Goal: Check status: Check status

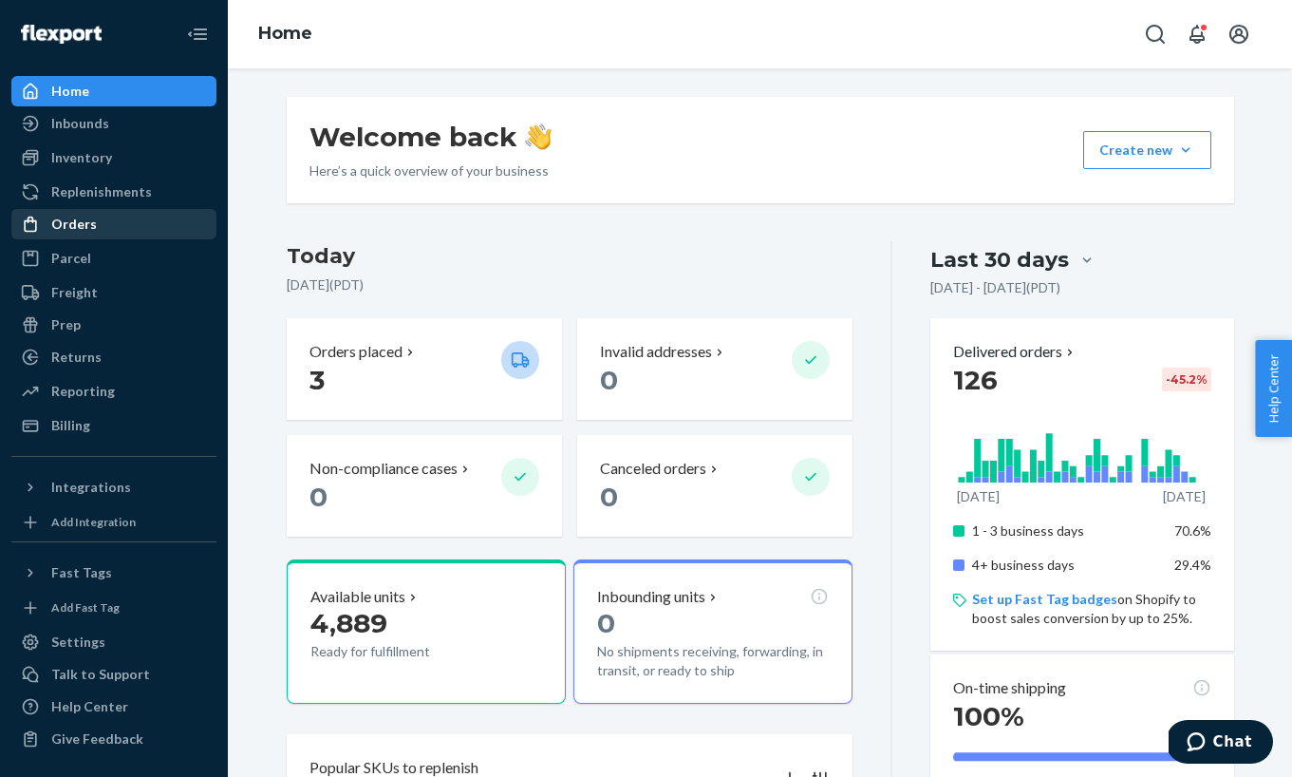
click at [72, 213] on div "Orders" at bounding box center [113, 224] width 201 height 27
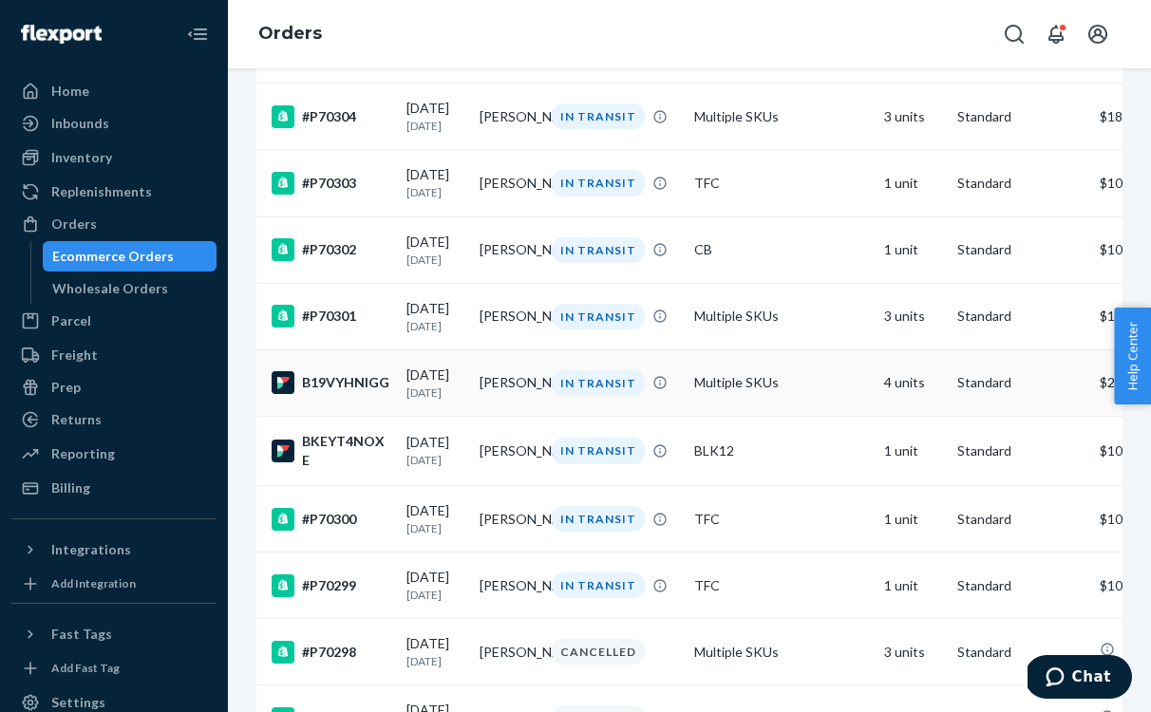
click at [777, 416] on td "Multiple SKUs" at bounding box center [781, 382] width 190 height 66
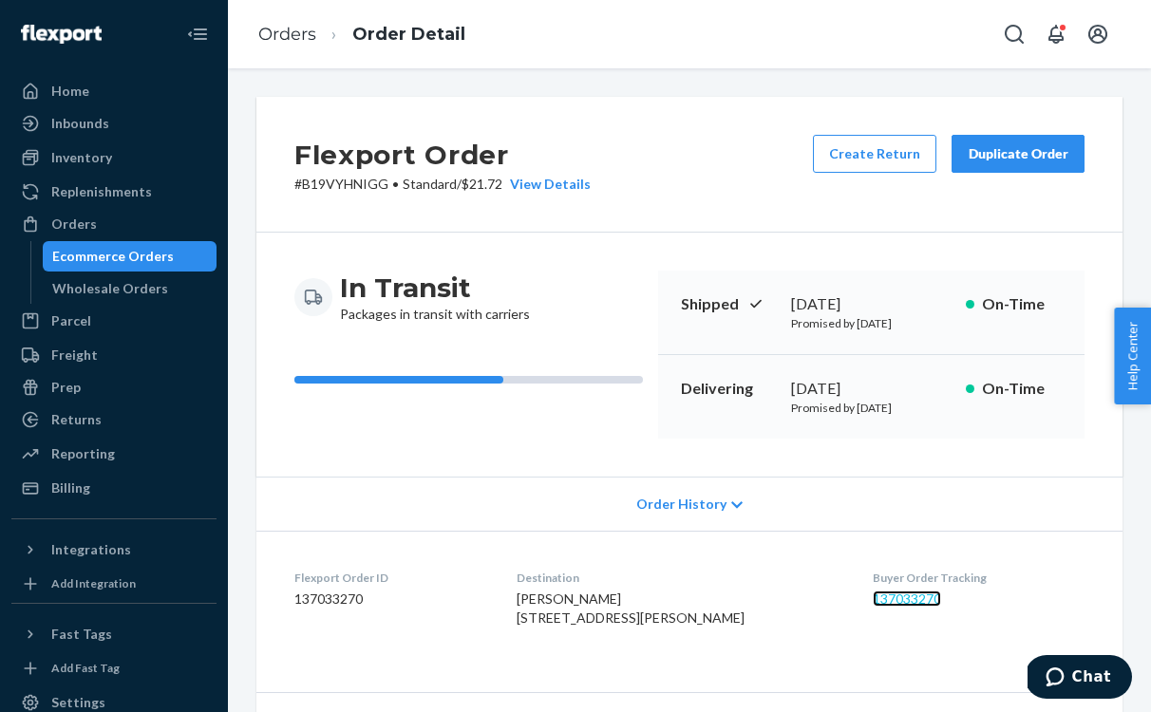
click at [907, 607] on link "137033270" at bounding box center [906, 598] width 68 height 16
click at [280, 32] on link "Orders" at bounding box center [287, 34] width 58 height 21
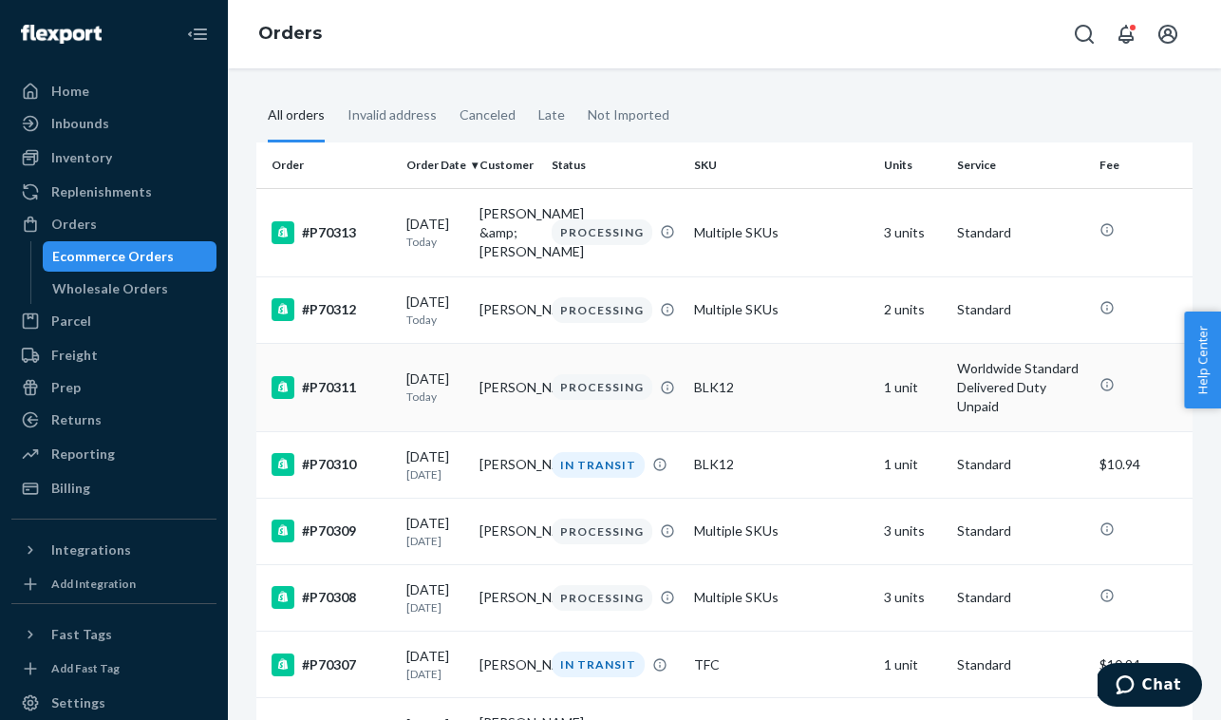
scroll to position [51, 0]
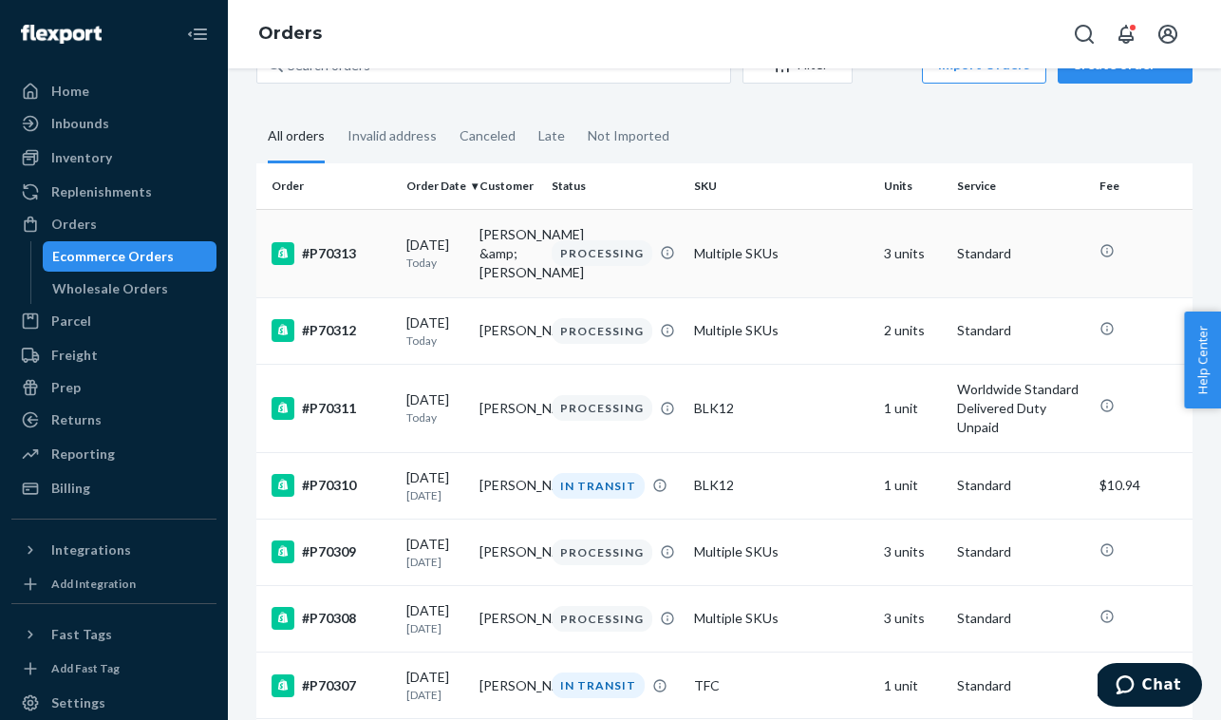
click at [434, 271] on p "Today" at bounding box center [435, 262] width 58 height 16
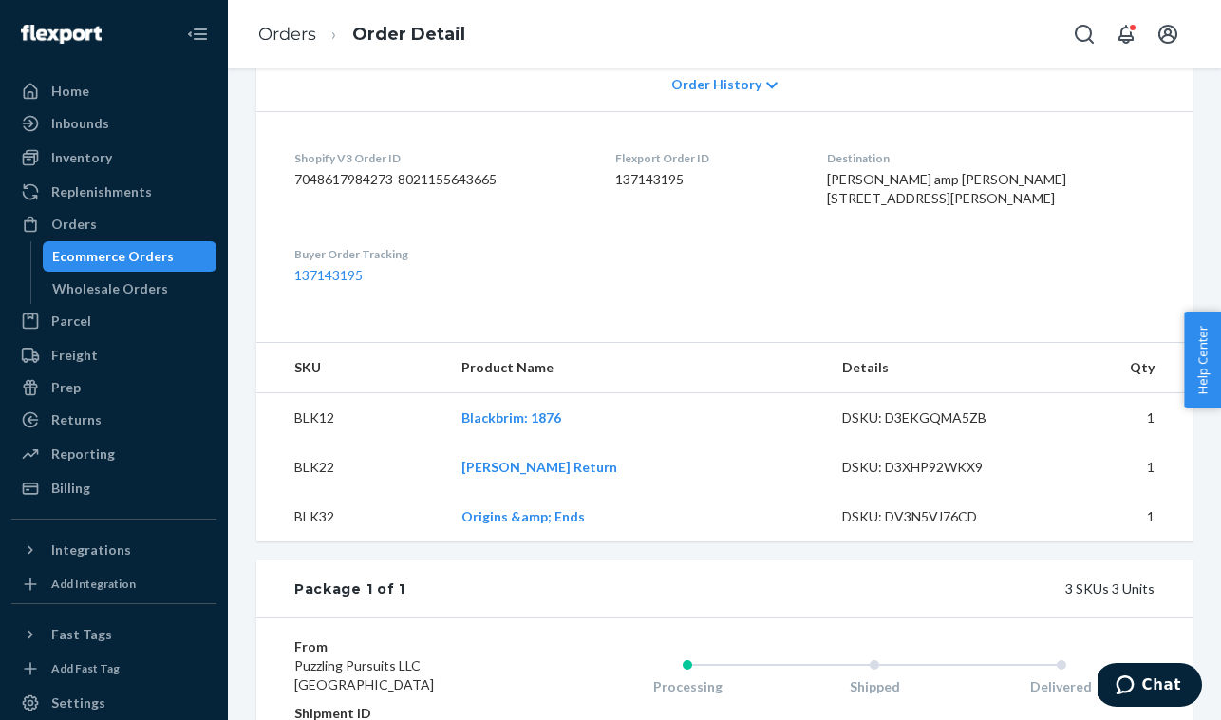
scroll to position [425, 0]
